Goal: Transaction & Acquisition: Purchase product/service

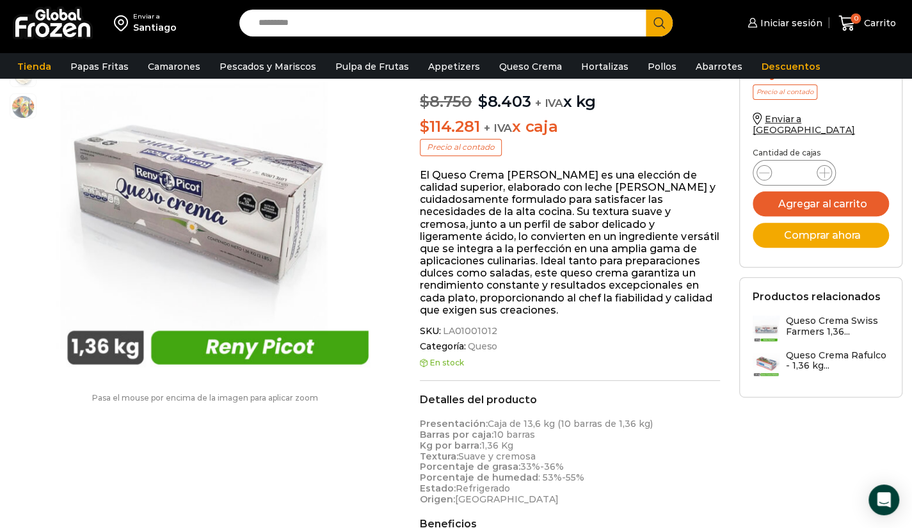
scroll to position [4, 0]
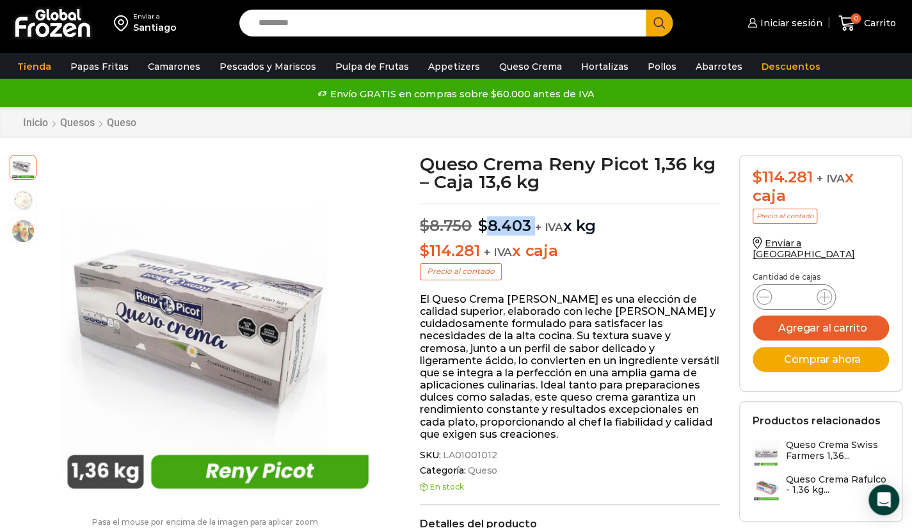
drag, startPoint x: 486, startPoint y: 223, endPoint x: 535, endPoint y: 224, distance: 48.6
click at [535, 224] on p "$ 8.750 Original price was: $8.750. $ 8.403 Current price is: $8.403. + IVA x kg" at bounding box center [570, 219] width 300 height 32
drag, startPoint x: 434, startPoint y: 246, endPoint x: 498, endPoint y: 246, distance: 64.0
click at [498, 246] on p "$ 114.281 + IVA x caja" at bounding box center [570, 251] width 300 height 19
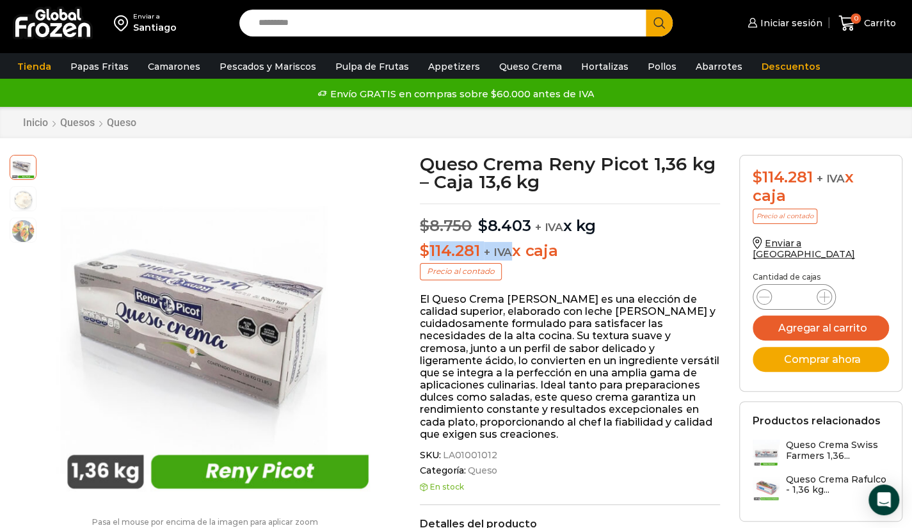
drag, startPoint x: 513, startPoint y: 249, endPoint x: 426, endPoint y: 252, distance: 86.4
click at [426, 252] on p "$ 114.281 + IVA x caja" at bounding box center [570, 251] width 300 height 19
click at [569, 294] on p "El Queso Crema Reny Picot es una elección de calidad superior, elaborado con le…" at bounding box center [570, 366] width 300 height 147
drag, startPoint x: 561, startPoint y: 275, endPoint x: 532, endPoint y: 286, distance: 30.8
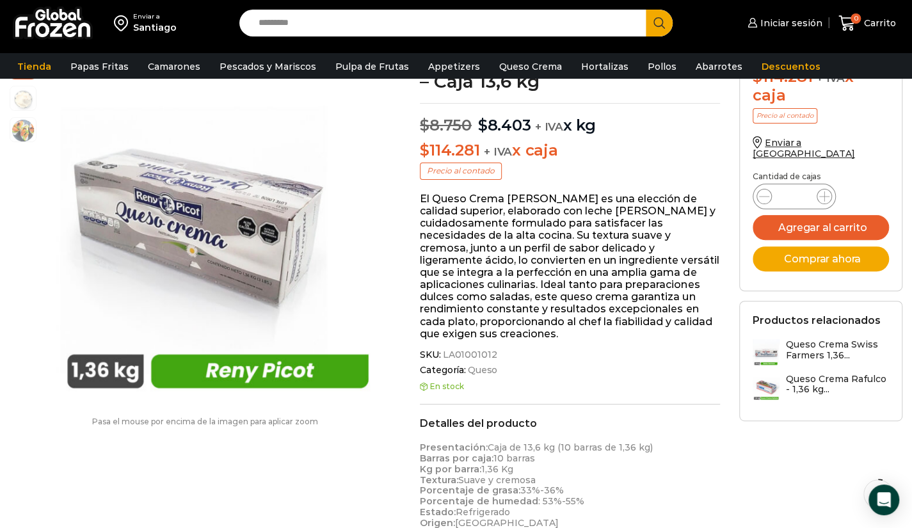
scroll to position [196, 0]
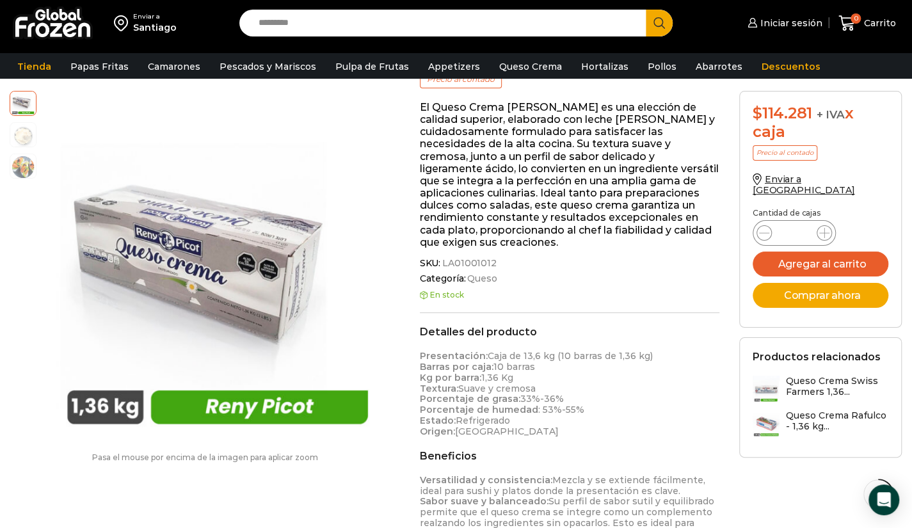
drag, startPoint x: 554, startPoint y: 344, endPoint x: 653, endPoint y: 344, distance: 98.5
click at [653, 351] on p "Presentación: Caja de 13,6 kg (10 barras de 1,36 kg) Barras por caja: 10 barras…" at bounding box center [570, 394] width 300 height 86
click at [664, 351] on p "Presentación: Caja de 13,6 kg (10 barras de 1,36 kg) Barras por caja: 10 barras…" at bounding box center [570, 394] width 300 height 86
click at [618, 398] on p "Presentación: Caja de 13,6 kg (10 barras de 1,36 kg) Barras por caja: 10 barras…" at bounding box center [570, 394] width 300 height 86
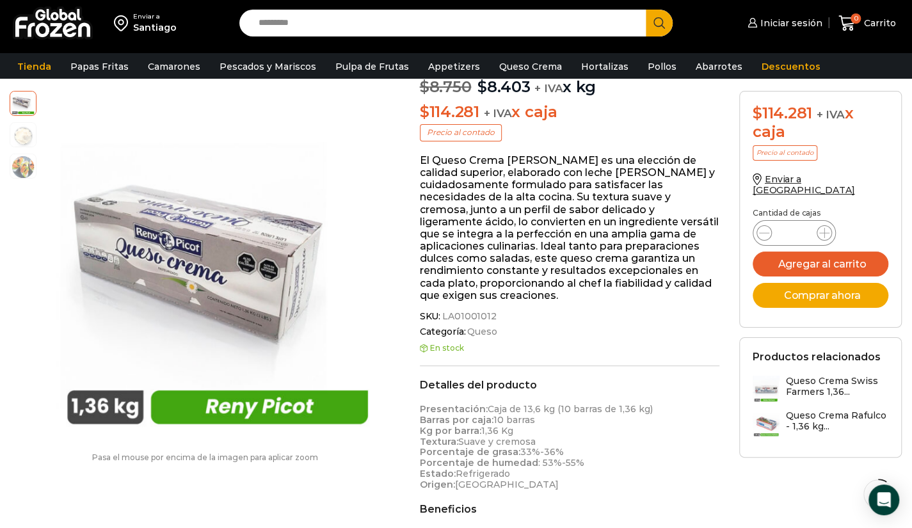
scroll to position [0, 0]
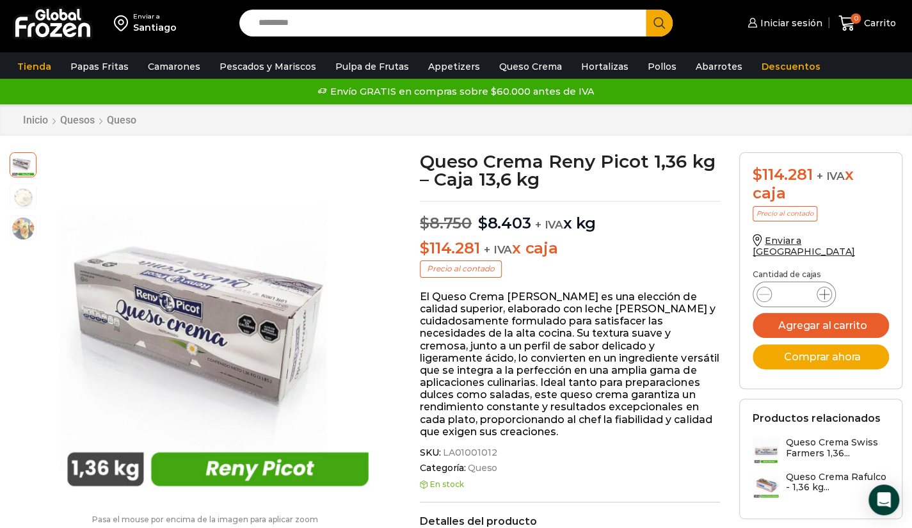
click at [819, 289] on icon at bounding box center [824, 294] width 10 height 10
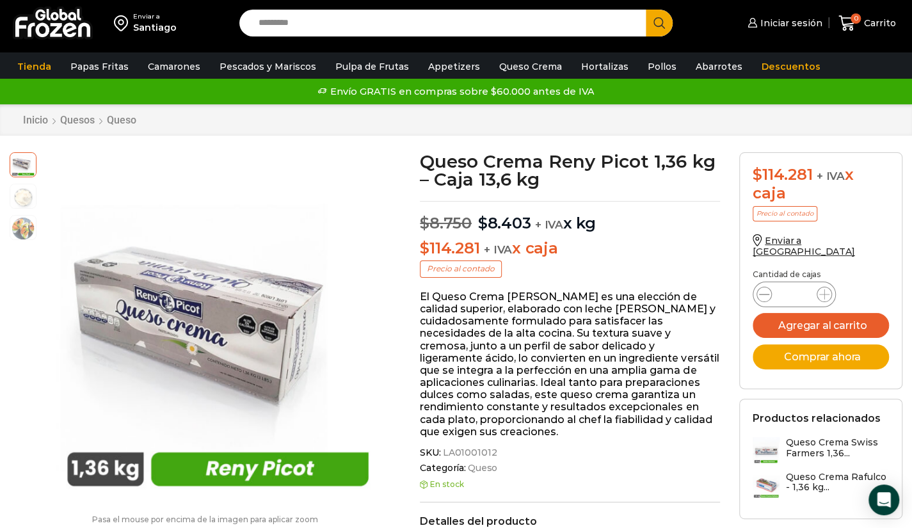
click at [759, 294] on icon at bounding box center [764, 294] width 10 height 1
click at [763, 289] on icon at bounding box center [764, 294] width 10 height 10
click at [764, 289] on icon at bounding box center [764, 294] width 10 height 10
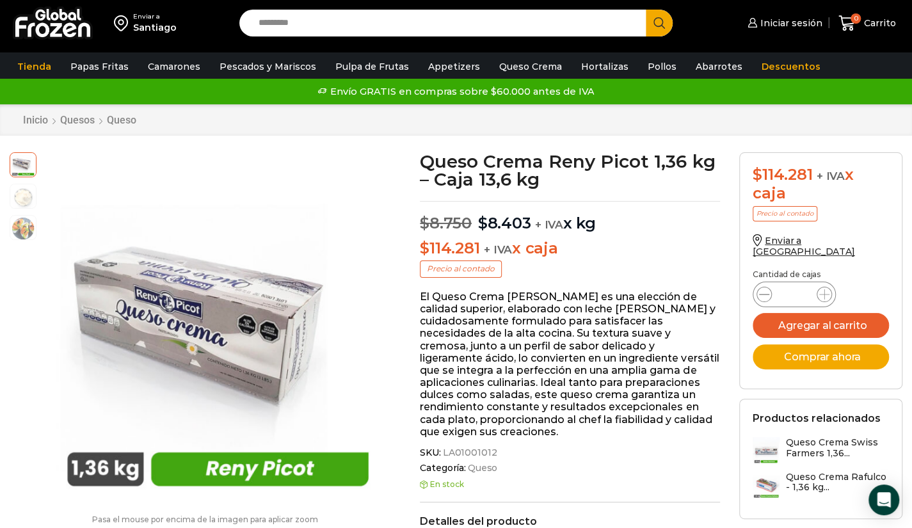
type input "*"
click at [760, 289] on icon at bounding box center [764, 294] width 10 height 10
click at [858, 221] on div "$ 114.281 + IVA x caja Precio al contado" at bounding box center [820, 200] width 136 height 69
drag, startPoint x: 763, startPoint y: 170, endPoint x: 838, endPoint y: 168, distance: 74.9
click at [838, 168] on div "$ 114.281 + IVA x caja" at bounding box center [820, 184] width 136 height 37
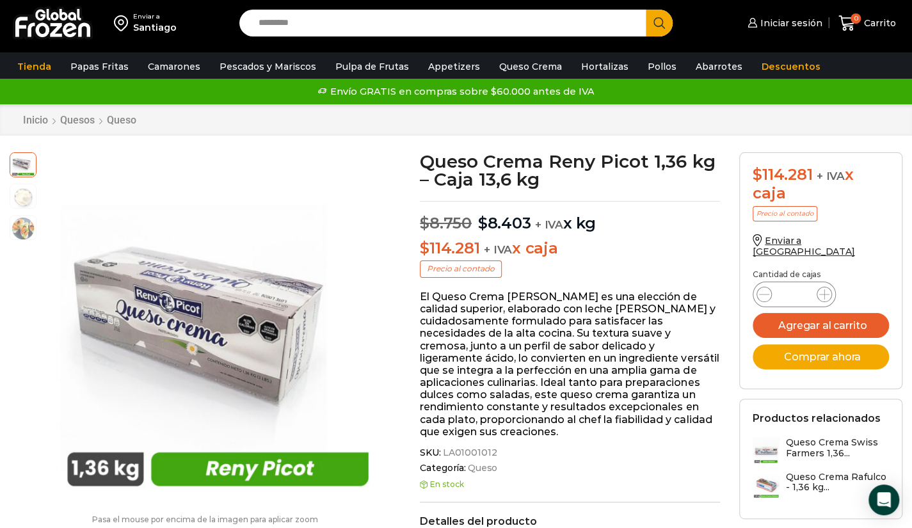
click at [869, 200] on div "$ 114.281 + IVA x caja" at bounding box center [820, 184] width 136 height 37
click at [477, 267] on p "Precio al contado" at bounding box center [461, 268] width 82 height 17
click at [577, 247] on p "$ 114.281 + IVA x caja" at bounding box center [570, 248] width 300 height 19
click at [70, 22] on img at bounding box center [53, 22] width 80 height 33
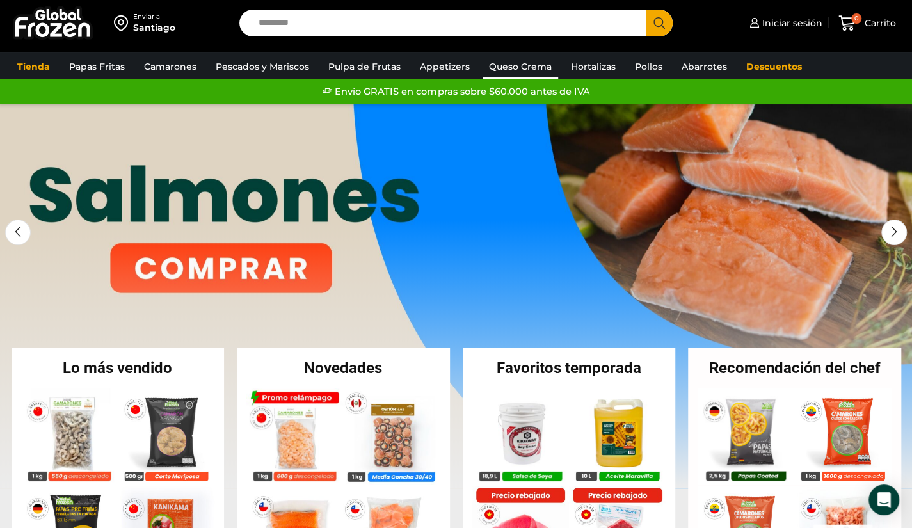
click at [523, 65] on link "Queso Crema" at bounding box center [520, 66] width 76 height 24
